Goal: Transaction & Acquisition: Book appointment/travel/reservation

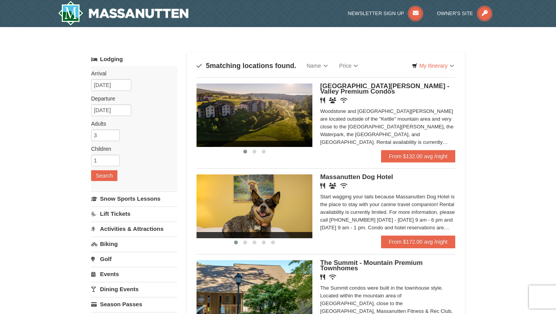
click at [450, 148] on div "[GEOGRAPHIC_DATA][PERSON_NAME] - Valley Premium Condos Restaurant Banquet Facil…" at bounding box center [387, 116] width 135 height 66
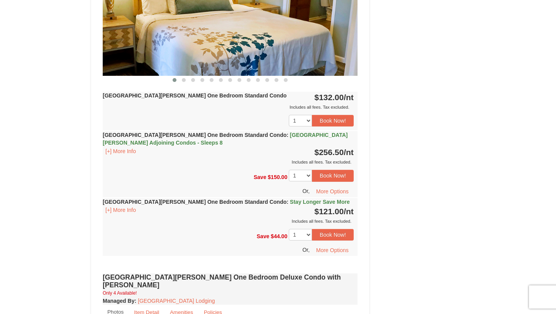
scroll to position [390, 0]
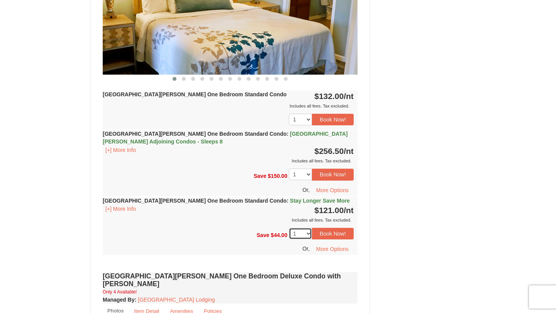
click at [301, 235] on select "1 2 3" at bounding box center [300, 234] width 23 height 12
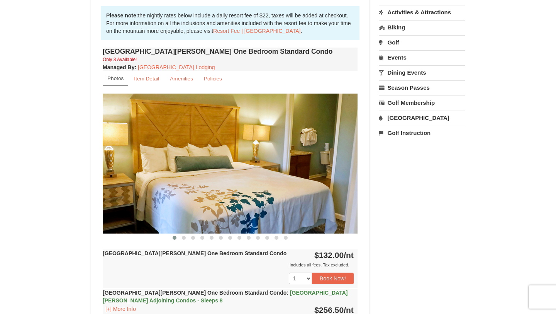
scroll to position [226, 0]
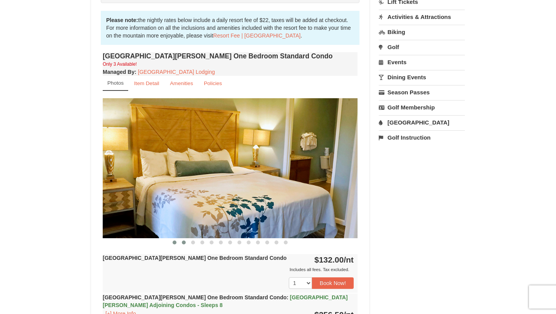
click at [180, 243] on button at bounding box center [183, 242] width 9 height 8
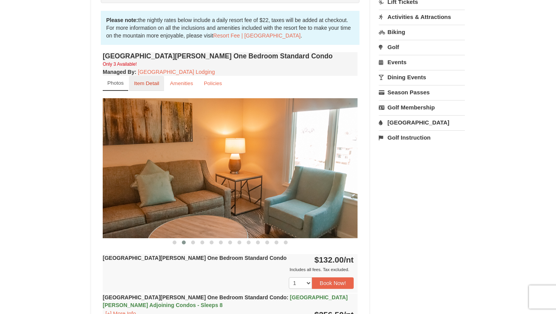
click at [147, 87] on link "Item Detail" at bounding box center [146, 83] width 35 height 15
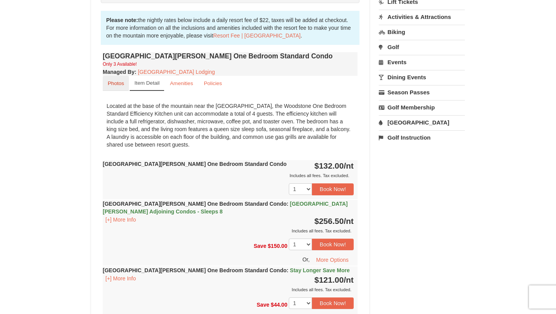
click at [121, 82] on small "Photos" at bounding box center [116, 83] width 16 height 6
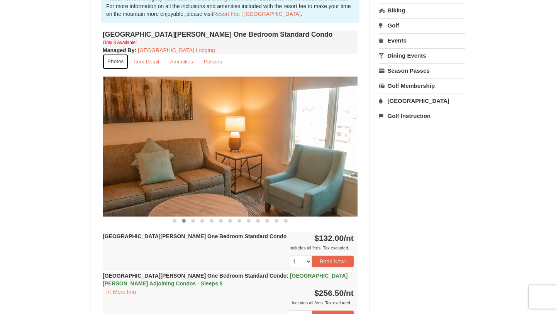
scroll to position [263, 0]
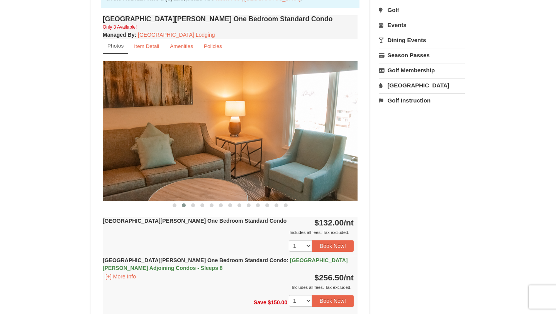
click at [204, 130] on img at bounding box center [230, 130] width 255 height 139
click at [157, 44] on small "Item Detail" at bounding box center [146, 46] width 25 height 6
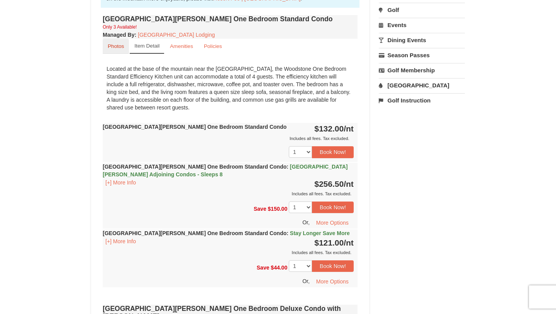
click at [109, 44] on small "Photos" at bounding box center [116, 46] width 16 height 6
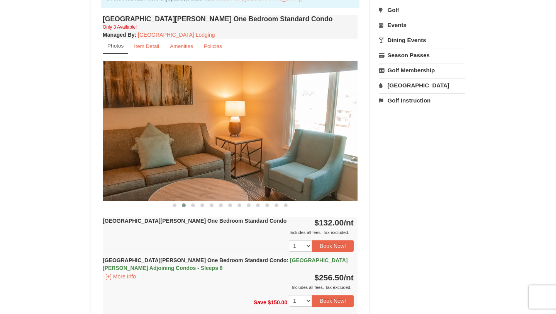
drag, startPoint x: 218, startPoint y: 122, endPoint x: 207, endPoint y: 120, distance: 11.4
click at [214, 123] on img at bounding box center [230, 130] width 255 height 139
click at [175, 203] on span at bounding box center [175, 205] width 4 height 4
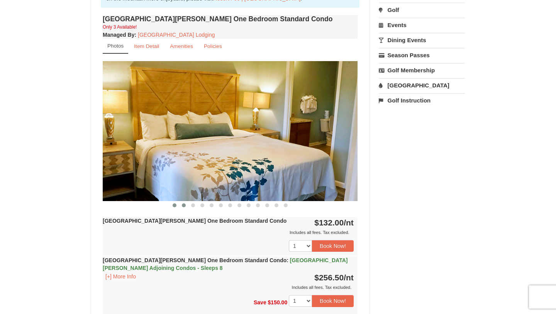
click at [182, 206] on button at bounding box center [183, 205] width 9 height 8
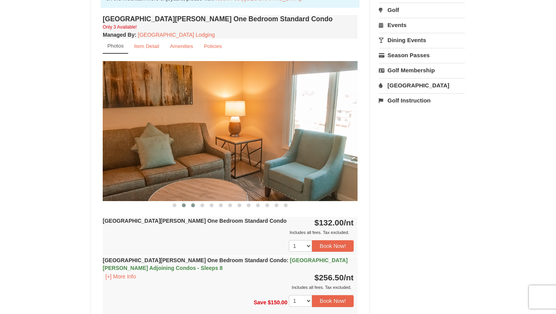
click at [193, 202] on button at bounding box center [193, 205] width 9 height 8
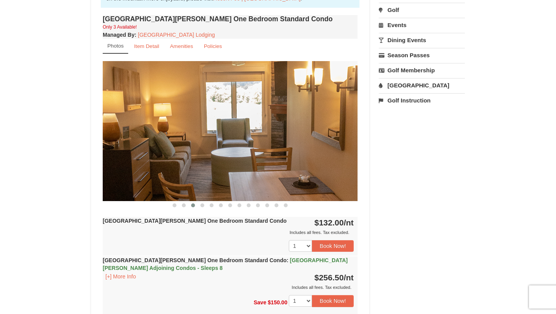
click at [193, 202] on button at bounding box center [193, 205] width 9 height 8
click at [202, 201] on button at bounding box center [202, 205] width 9 height 8
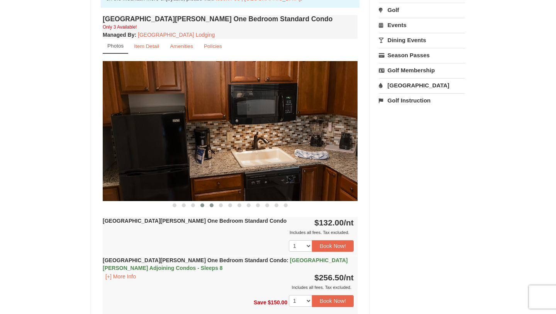
click at [213, 202] on button at bounding box center [211, 205] width 9 height 8
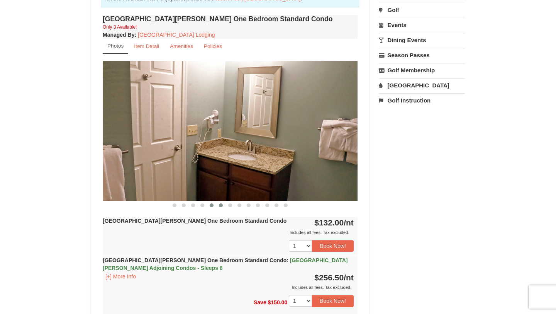
click at [221, 202] on button at bounding box center [220, 205] width 9 height 8
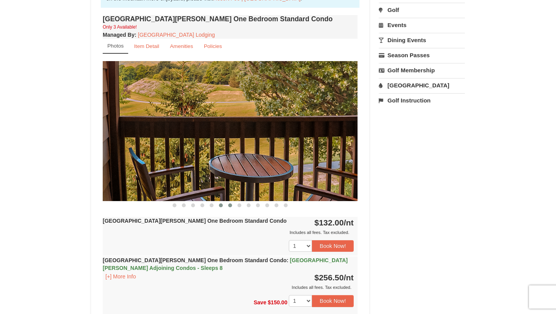
click at [229, 205] on span at bounding box center [230, 205] width 4 height 4
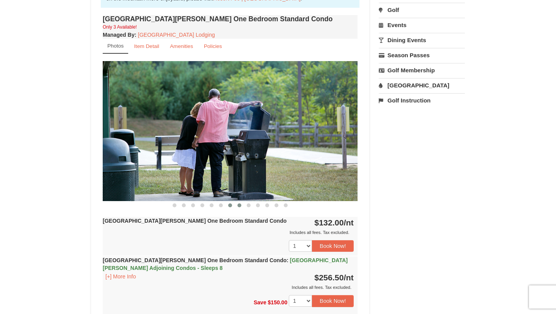
click at [242, 205] on button at bounding box center [239, 205] width 9 height 8
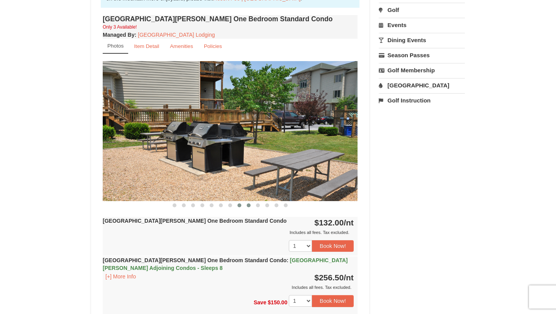
click at [249, 206] on span at bounding box center [249, 205] width 4 height 4
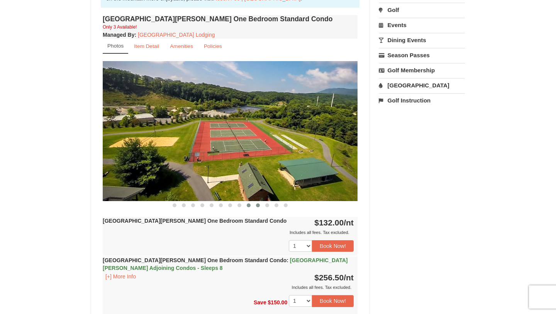
click at [257, 202] on button at bounding box center [257, 205] width 9 height 8
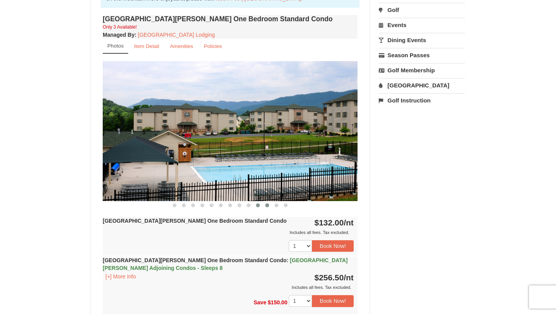
click at [266, 202] on button at bounding box center [267, 205] width 9 height 8
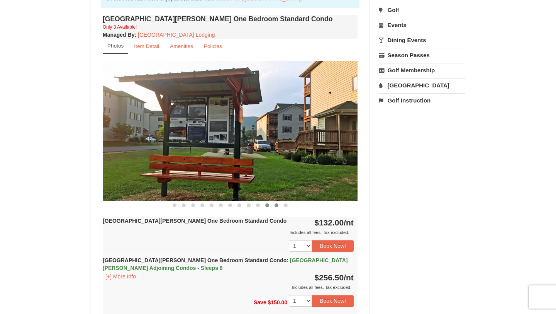
click at [274, 205] on button at bounding box center [276, 205] width 9 height 8
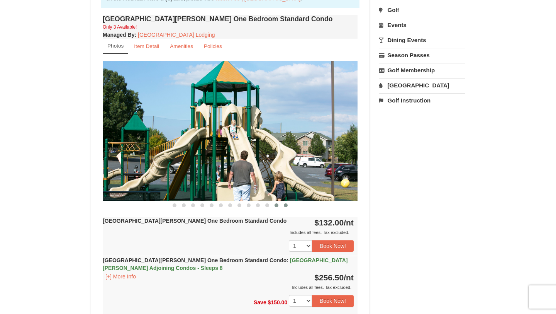
click at [284, 206] on span at bounding box center [286, 205] width 4 height 4
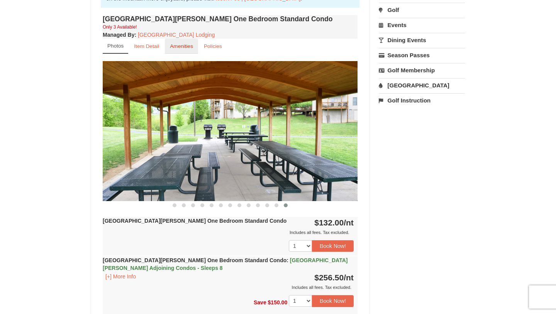
click at [172, 49] on small "Amenities" at bounding box center [181, 46] width 23 height 6
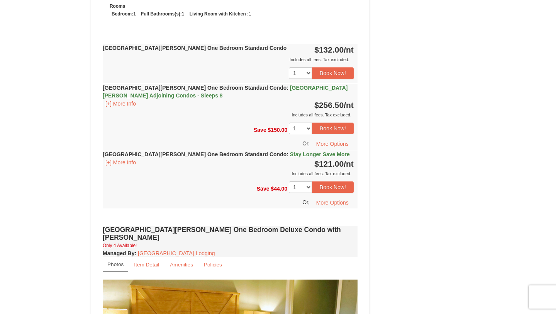
scroll to position [387, 0]
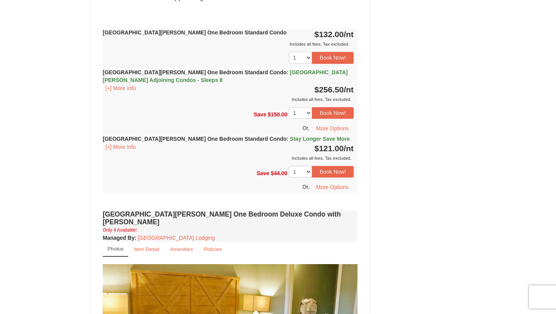
click at [127, 139] on strong "Woodstone Meadows One Bedroom Standard Condo : Stay Longer Save More" at bounding box center [226, 139] width 247 height 6
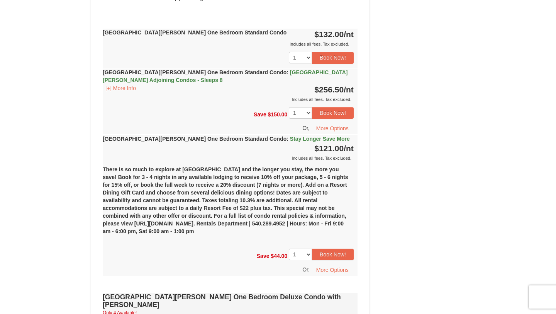
click at [128, 136] on strong "Woodstone Meadows One Bedroom Standard Condo : Stay Longer Save More" at bounding box center [226, 139] width 247 height 6
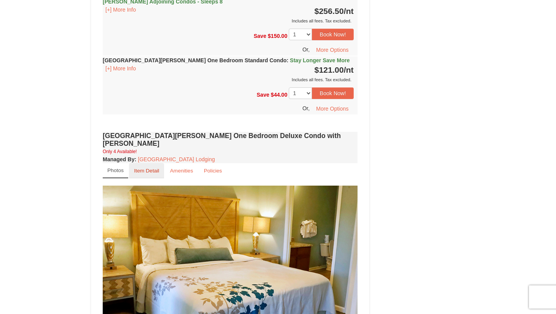
scroll to position [464, 0]
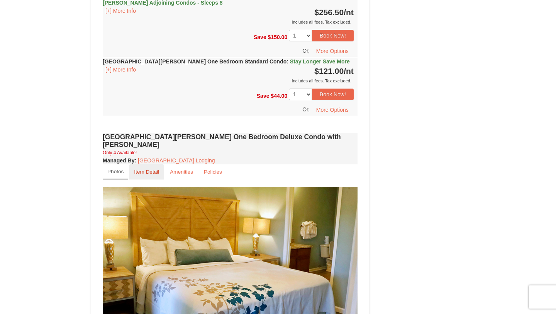
click at [155, 164] on link "Item Detail" at bounding box center [146, 171] width 35 height 15
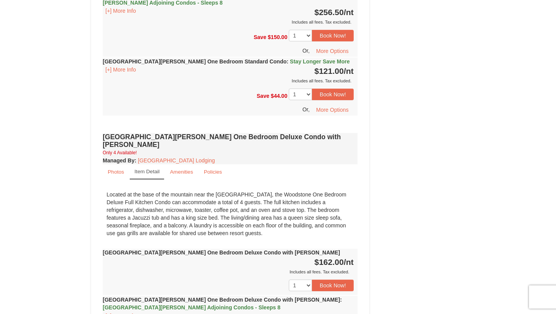
click at [150, 168] on small "Item Detail" at bounding box center [146, 171] width 25 height 6
click at [118, 169] on small "Photos" at bounding box center [116, 172] width 16 height 6
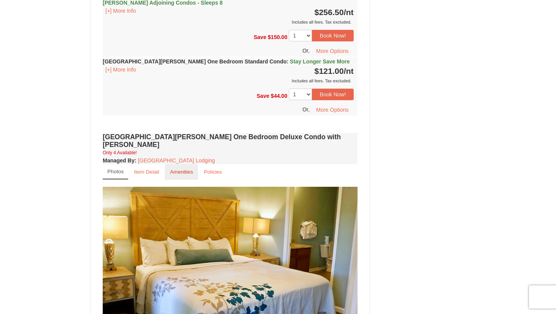
click at [179, 169] on small "Amenities" at bounding box center [181, 172] width 23 height 6
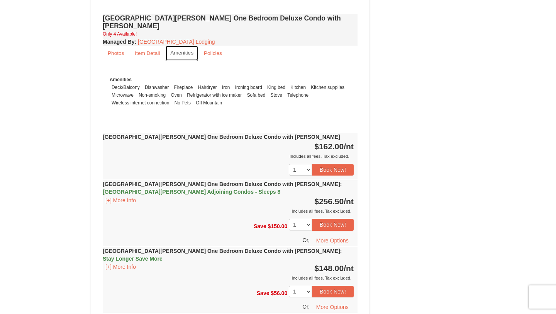
scroll to position [586, 0]
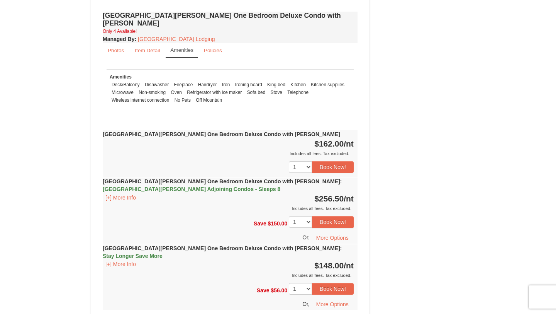
drag, startPoint x: 412, startPoint y: 156, endPoint x: 412, endPoint y: 152, distance: 4.6
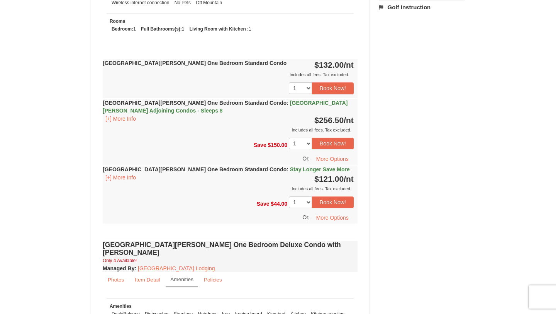
scroll to position [354, 0]
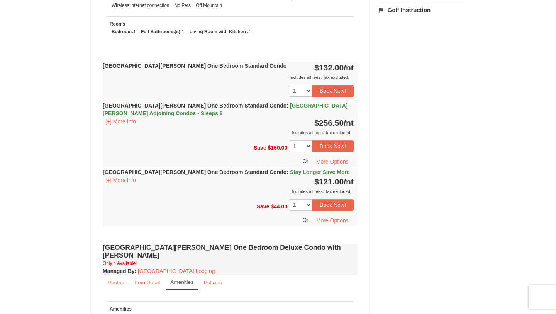
click at [238, 104] on strong "Woodstone Meadows One Bedroom Standard Condo : Casa de Campo Adjoining Condos -…" at bounding box center [225, 109] width 245 height 14
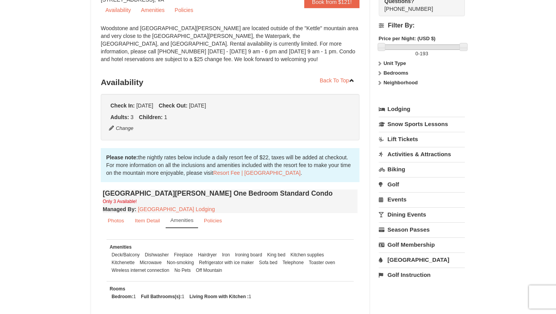
scroll to position [93, 0]
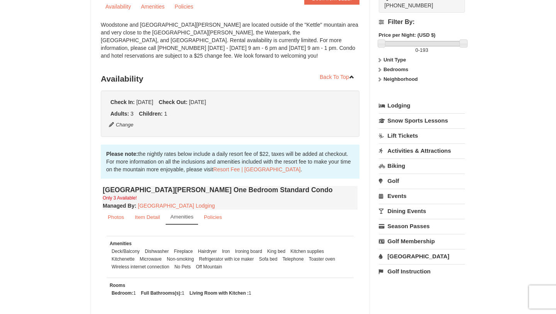
click at [387, 57] on strong "Unit Type" at bounding box center [395, 60] width 22 height 6
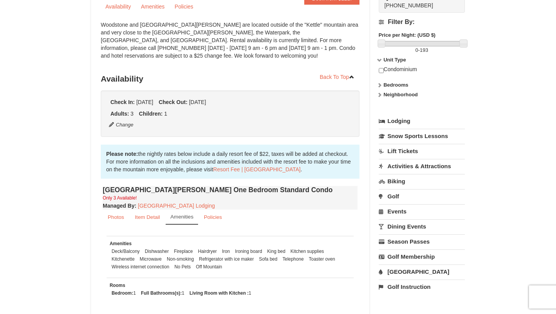
click at [387, 58] on strong "Unit Type" at bounding box center [395, 60] width 22 height 6
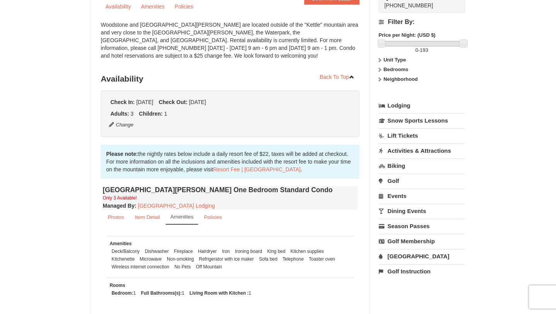
click at [382, 69] on label "Bedrooms" at bounding box center [422, 70] width 86 height 8
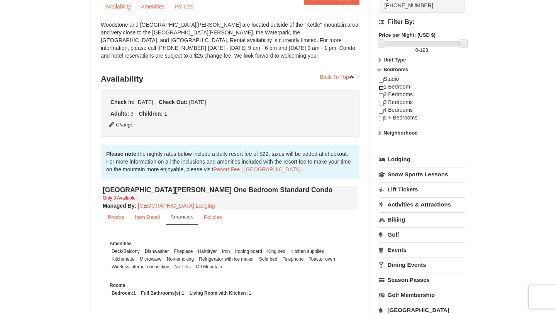
click at [382, 88] on input "checkbox" at bounding box center [381, 87] width 5 height 5
checkbox input "true"
click at [382, 73] on label "Bedrooms" at bounding box center [422, 70] width 86 height 8
click at [379, 70] on icon at bounding box center [379, 69] width 5 height 5
click at [381, 97] on input "checkbox" at bounding box center [381, 95] width 5 height 5
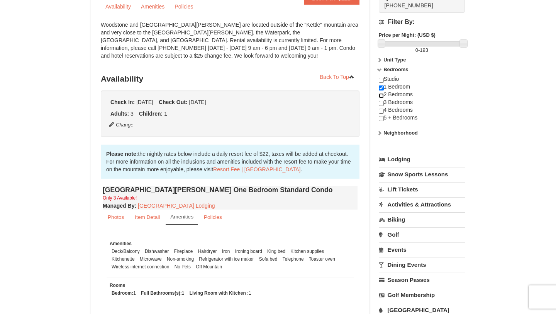
checkbox input "true"
click at [386, 71] on strong "Bedrooms" at bounding box center [396, 69] width 25 height 6
click at [379, 67] on icon at bounding box center [379, 69] width 5 height 5
drag, startPoint x: 379, startPoint y: 73, endPoint x: 374, endPoint y: 71, distance: 5.4
